Goal: Task Accomplishment & Management: Use online tool/utility

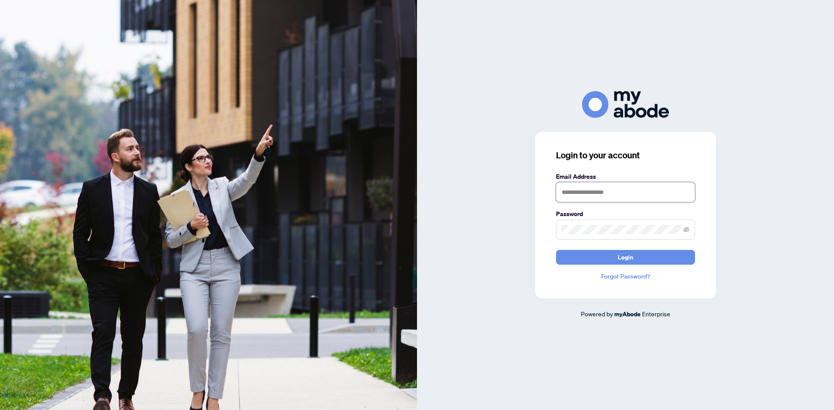
click at [573, 188] on input "text" at bounding box center [625, 192] width 139 height 20
type input "**********"
click at [556, 250] on button "Login" at bounding box center [625, 257] width 139 height 15
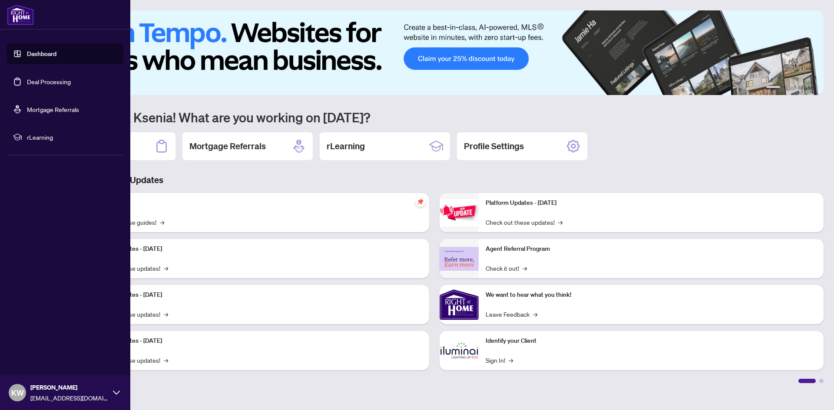
click at [27, 79] on link "Deal Processing" at bounding box center [49, 82] width 44 height 8
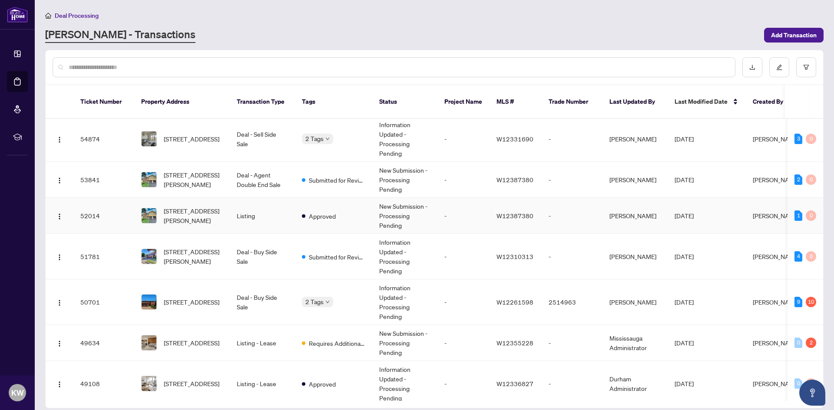
scroll to position [87, 0]
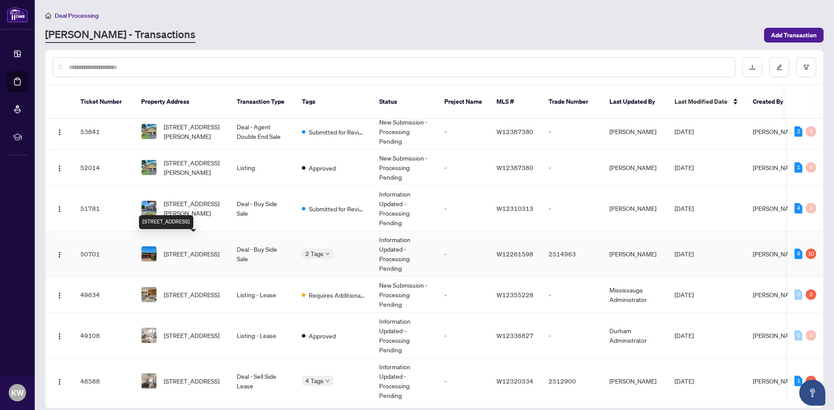
click at [197, 249] on span "4256 Petersburg Cres, Mississauga, Ontario L4Z 2T2, Canada" at bounding box center [192, 254] width 56 height 10
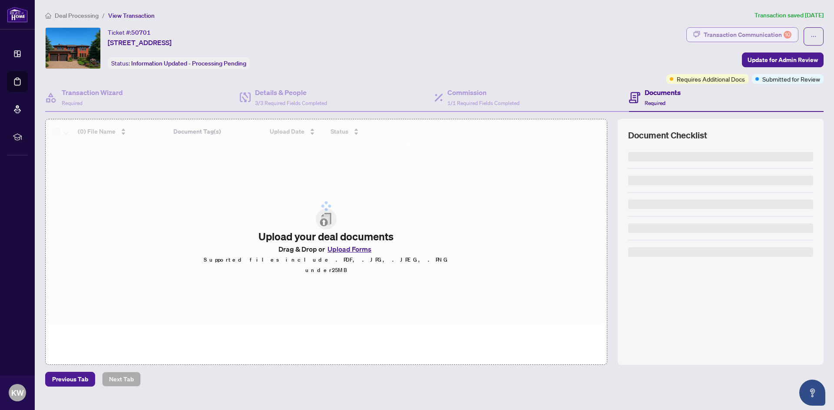
click at [766, 32] on div "Transaction Communication 10" at bounding box center [747, 35] width 88 height 14
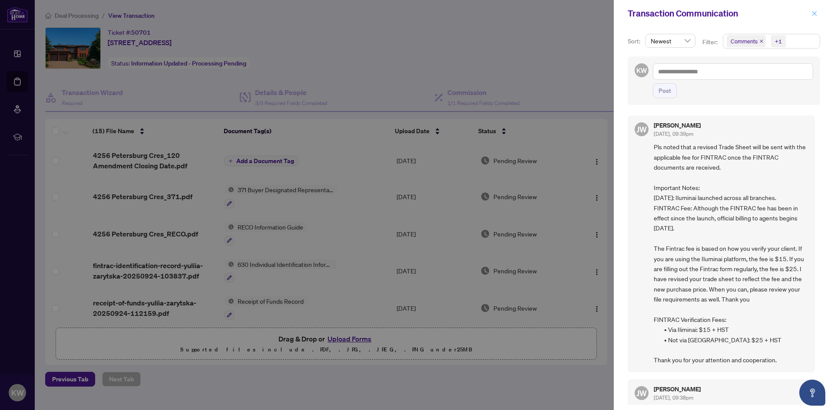
click at [812, 12] on icon "close" at bounding box center [814, 13] width 5 height 5
